Goal: Transaction & Acquisition: Purchase product/service

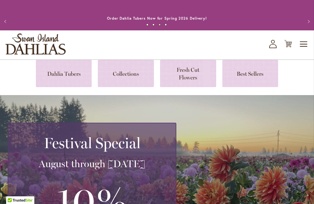
click at [73, 72] on link at bounding box center [64, 73] width 56 height 27
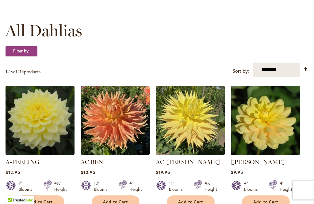
scroll to position [165, 0]
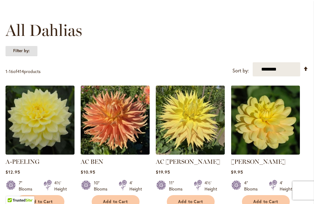
click at [32, 54] on strong "Filter by:" at bounding box center [22, 51] width 32 height 10
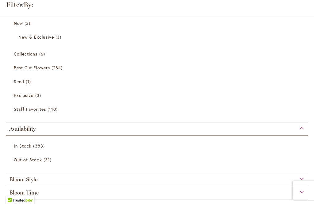
scroll to position [35, 0]
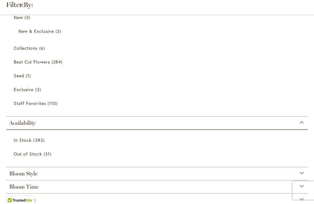
click at [41, 142] on span "383 items" at bounding box center [39, 140] width 13 height 6
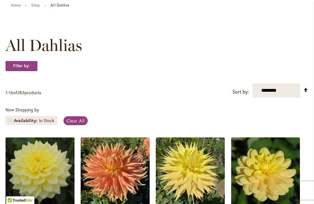
scroll to position [62, 0]
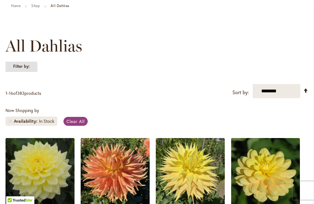
click at [28, 68] on strong "Filter by:" at bounding box center [22, 66] width 32 height 10
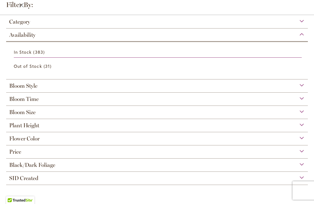
scroll to position [30, 0]
click at [35, 116] on span "Bloom Size" at bounding box center [22, 112] width 26 height 7
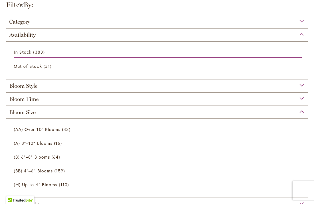
click at [45, 189] on link "(M) Up to 4" Blooms 110 items" at bounding box center [158, 184] width 288 height 11
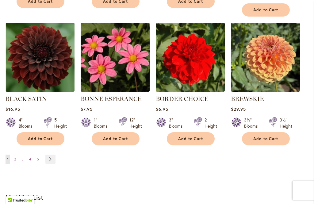
scroll to position [572, 0]
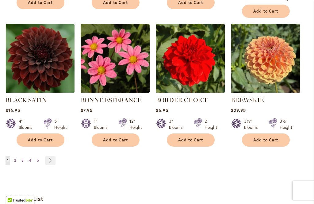
click at [15, 156] on link "Page 2" at bounding box center [15, 160] width 5 height 9
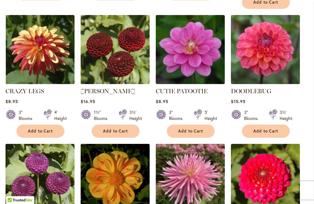
scroll to position [452, 0]
click at [265, 87] on link "DOODLEBUG" at bounding box center [251, 90] width 41 height 7
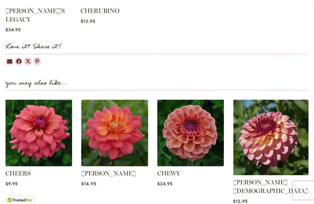
scroll to position [705, 0]
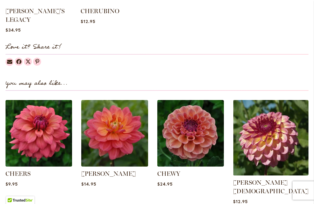
click at [264, 179] on link "[PERSON_NAME][DEMOGRAPHIC_DATA]" at bounding box center [271, 187] width 76 height 16
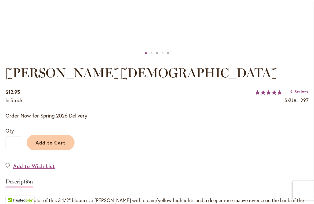
scroll to position [347, 0]
click at [50, 138] on button "Add to Cart" at bounding box center [51, 143] width 48 height 16
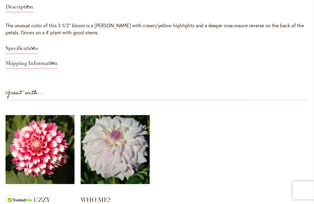
scroll to position [533, 0]
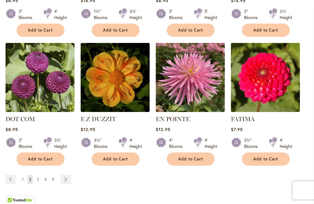
scroll to position [553, 0]
click at [25, 82] on img at bounding box center [40, 77] width 69 height 69
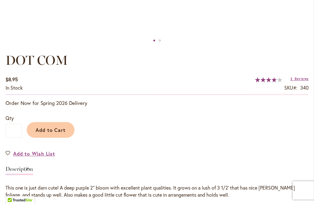
scroll to position [360, 0]
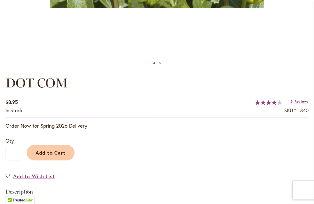
click at [55, 153] on span "Add to Cart" at bounding box center [51, 153] width 30 height 6
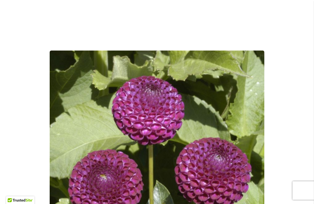
scroll to position [0, 0]
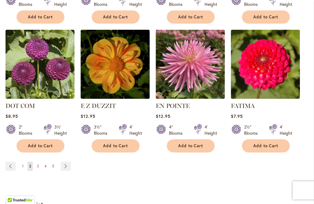
scroll to position [564, 0]
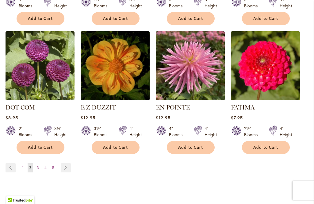
click at [33, 163] on ul "Page Previous Page 1 You're currently reading page 2 Page 3 Page 4 Page 5 Page …" at bounding box center [40, 167] width 68 height 9
click at [39, 163] on link "Page 3" at bounding box center [37, 167] width 5 height 9
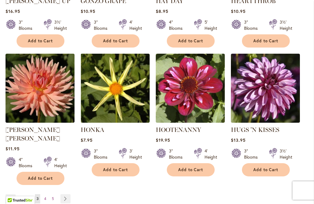
scroll to position [568, 0]
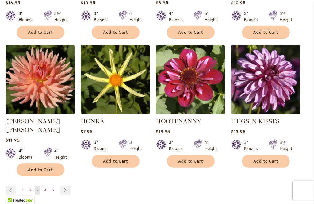
click at [44, 186] on link "Page 4" at bounding box center [45, 190] width 5 height 9
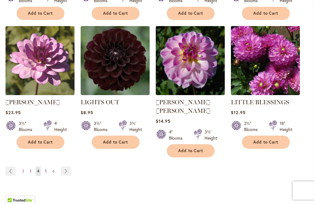
scroll to position [584, 0]
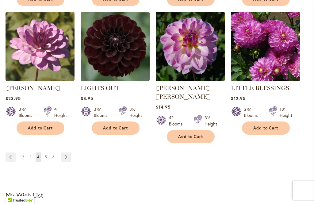
click at [44, 153] on link "Page 5" at bounding box center [45, 157] width 5 height 9
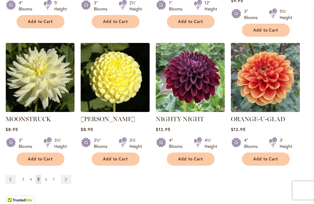
scroll to position [575, 0]
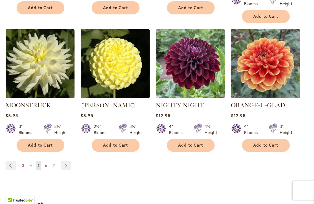
click at [48, 161] on link "Page 6" at bounding box center [46, 165] width 5 height 9
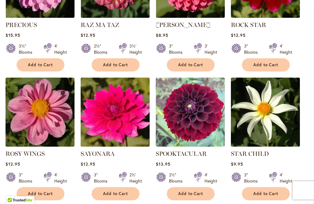
scroll to position [518, 0]
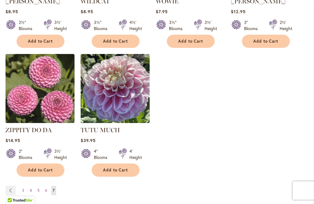
scroll to position [533, 0]
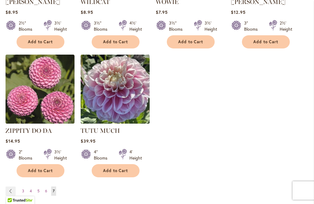
click at [9, 187] on link "Page Previous" at bounding box center [11, 191] width 10 height 9
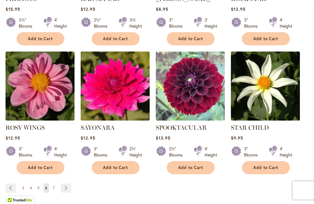
scroll to position [548, 0]
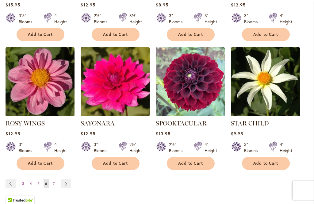
click at [39, 181] on span "5" at bounding box center [38, 183] width 2 height 5
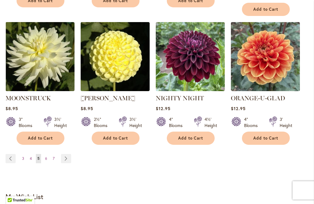
scroll to position [582, 0]
click at [25, 154] on link "Page 3" at bounding box center [23, 158] width 5 height 9
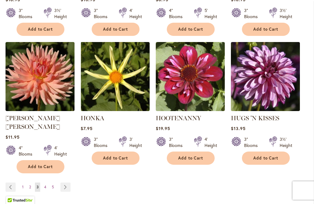
scroll to position [571, 0]
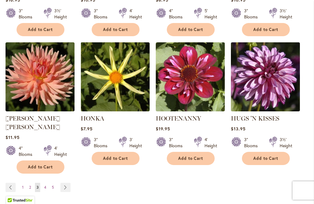
click at [43, 183] on link "Page 4" at bounding box center [45, 187] width 5 height 9
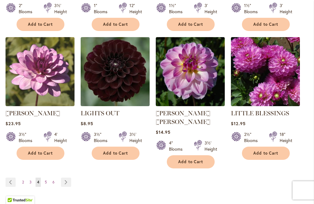
scroll to position [570, 0]
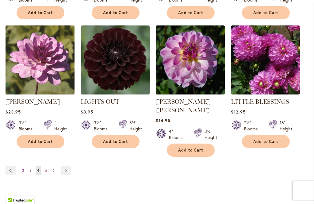
click at [31, 168] on span "3" at bounding box center [30, 170] width 2 height 5
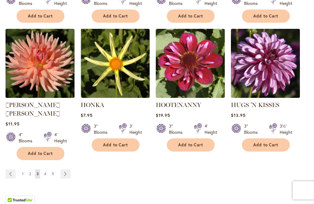
scroll to position [585, 0]
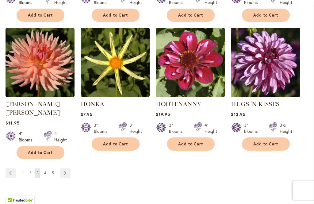
click at [28, 168] on link "Page 2" at bounding box center [30, 172] width 5 height 9
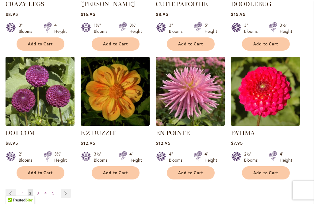
scroll to position [539, 0]
click at [22, 191] on span "1" at bounding box center [23, 193] width 2 height 5
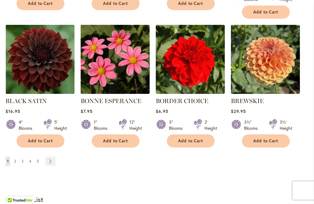
scroll to position [573, 0]
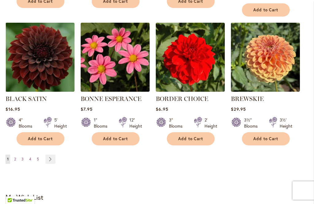
click at [16, 155] on link "Page 2" at bounding box center [15, 159] width 5 height 9
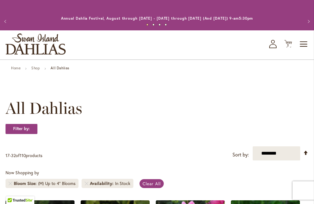
click at [289, 45] on span "2" at bounding box center [288, 45] width 2 height 4
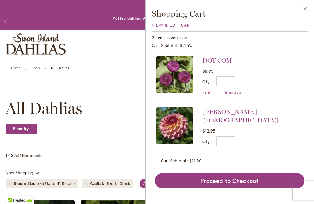
click at [307, 10] on button "Close" at bounding box center [305, 9] width 17 height 19
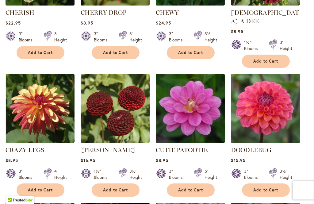
scroll to position [393, 0]
click at [273, 184] on button "Add to Cart" at bounding box center [266, 190] width 48 height 13
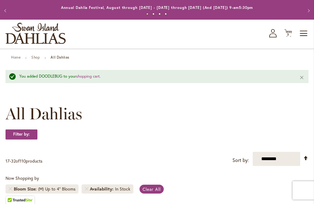
scroll to position [0, 0]
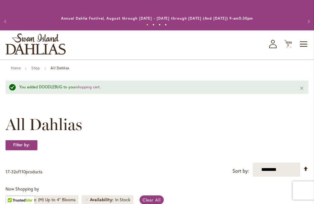
click at [290, 45] on span "3 3 items" at bounding box center [288, 45] width 6 height 3
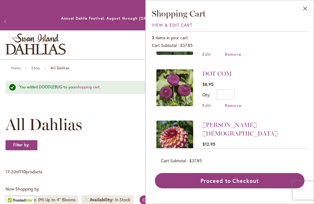
scroll to position [38, 0]
click at [231, 188] on button "Proceed to Checkout" at bounding box center [230, 180] width 150 height 15
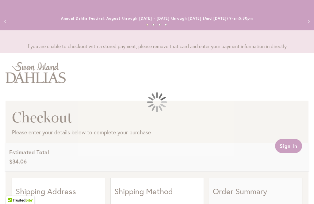
select select "**"
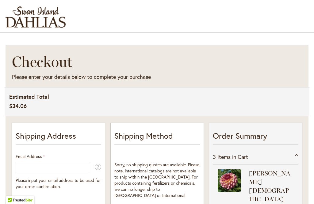
scroll to position [56, 0]
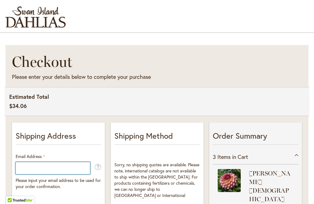
click at [48, 168] on input "Email Address" at bounding box center [53, 168] width 75 height 12
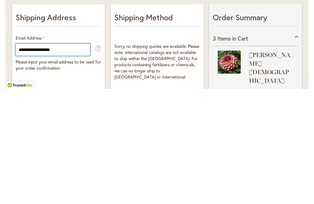
type input "**********"
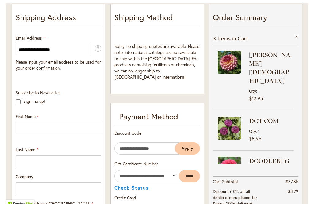
scroll to position [178, 0]
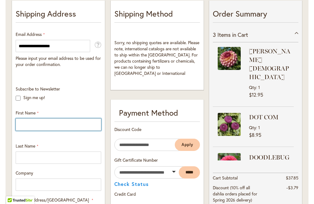
click at [24, 125] on input "First Name" at bounding box center [59, 124] width 86 height 12
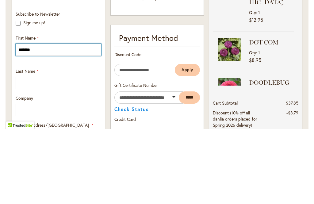
type input "*******"
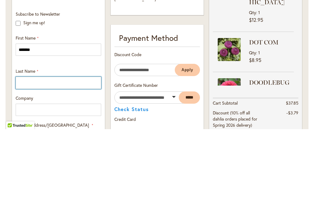
click at [80, 152] on input "Last Name" at bounding box center [59, 158] width 86 height 12
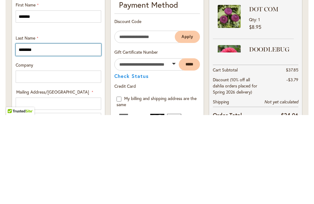
scroll to position [199, 0]
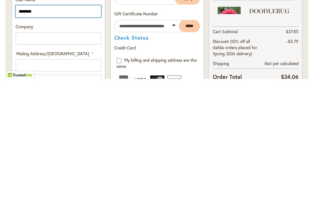
type input "********"
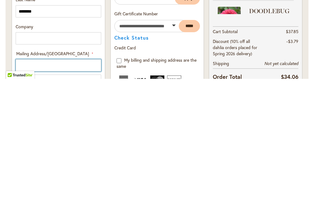
click at [57, 184] on input "Mailing Address/PO BOX: Line 1" at bounding box center [59, 190] width 86 height 12
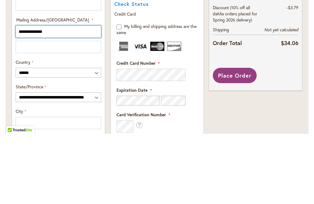
scroll to position [288, 0]
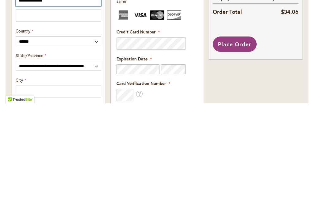
type input "**********"
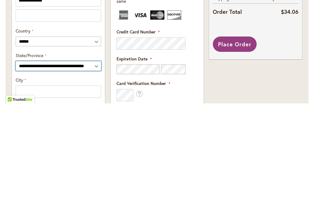
click at [83, 162] on select "**********" at bounding box center [59, 167] width 86 height 10
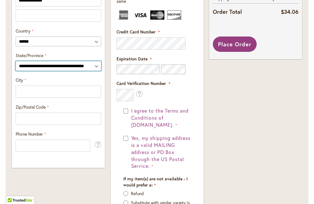
select select "**"
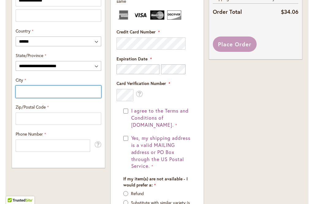
click at [48, 94] on input "City" at bounding box center [59, 92] width 86 height 12
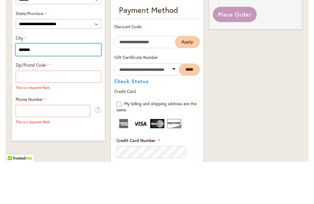
type input "*******"
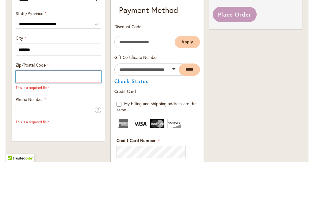
click at [76, 113] on input "Zip/Postal Code" at bounding box center [59, 119] width 86 height 12
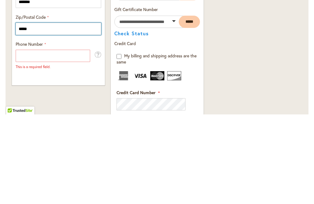
type input "*****"
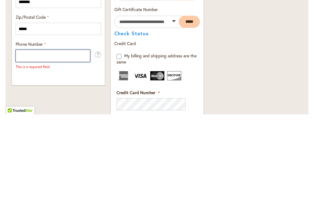
click at [73, 140] on input "Phone Number" at bounding box center [53, 146] width 75 height 12
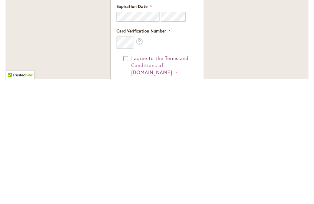
scroll to position [421, 0]
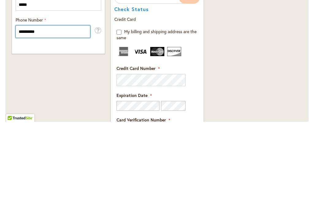
type input "**********"
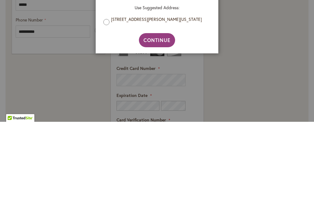
scroll to position [503, 0]
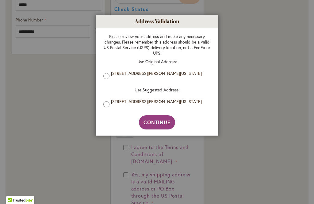
click at [161, 125] on span "Continue" at bounding box center [157, 122] width 27 height 6
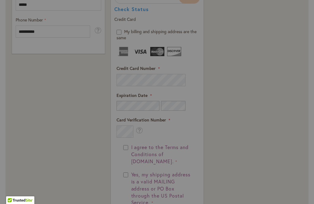
type input "**********"
type input "*******"
type input "**********"
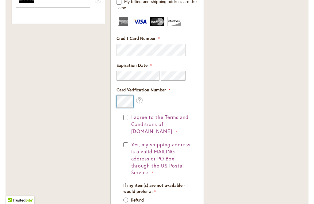
scroll to position [533, 0]
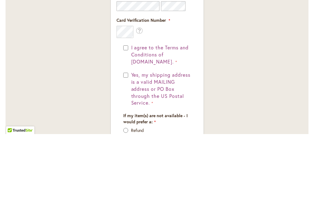
click at [154, 114] on span "I agree to the Terms and Conditions of dahlias.com." at bounding box center [159, 124] width 57 height 21
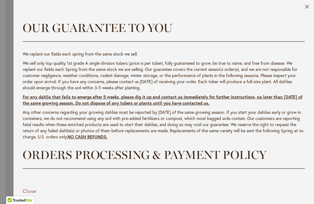
scroll to position [0, 0]
click at [307, 8] on button "Close" at bounding box center [307, 8] width 5 height 7
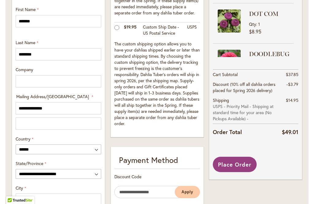
scroll to position [285, 0]
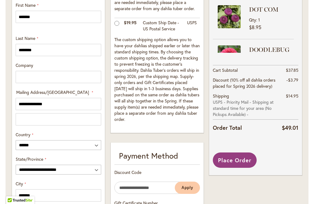
click at [240, 159] on span "Place Order" at bounding box center [234, 160] width 33 height 7
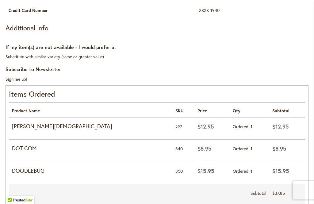
scroll to position [312, 0]
